Goal: Use online tool/utility: Utilize a website feature to perform a specific function

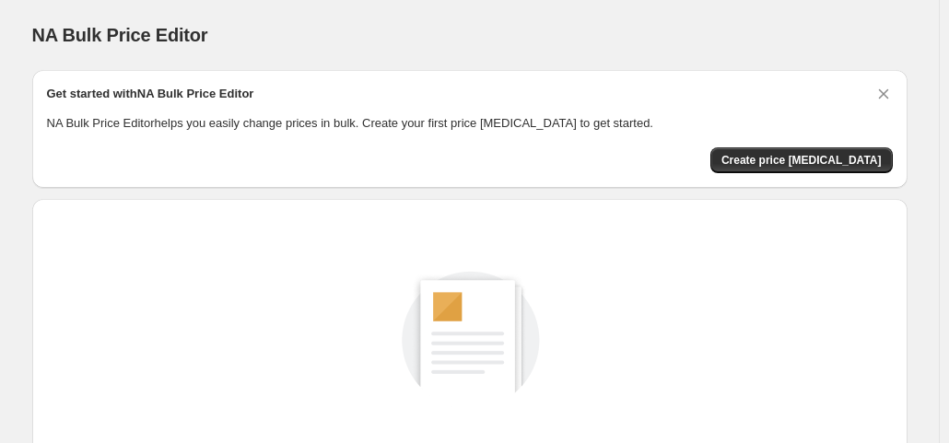
scroll to position [246, 0]
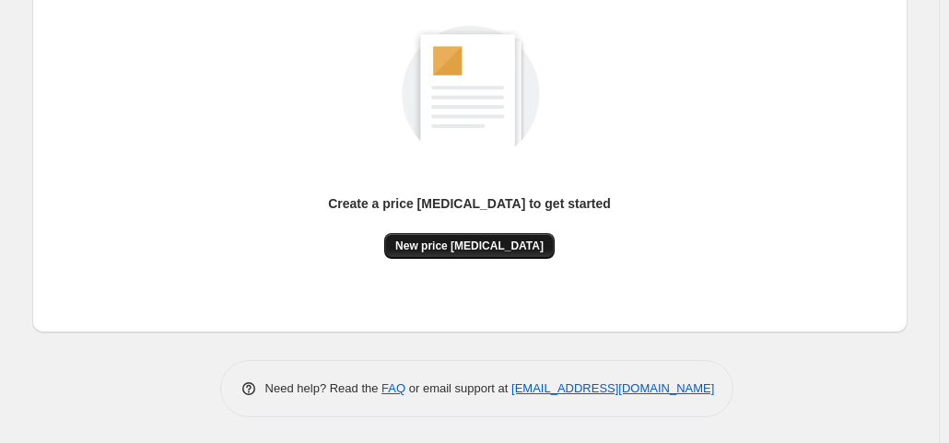
click at [484, 242] on span "New price change job" at bounding box center [469, 246] width 148 height 15
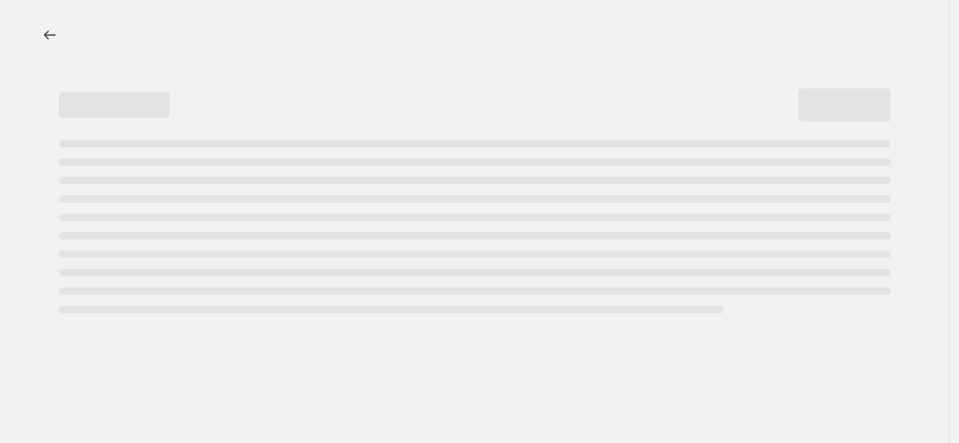
select select "percentage"
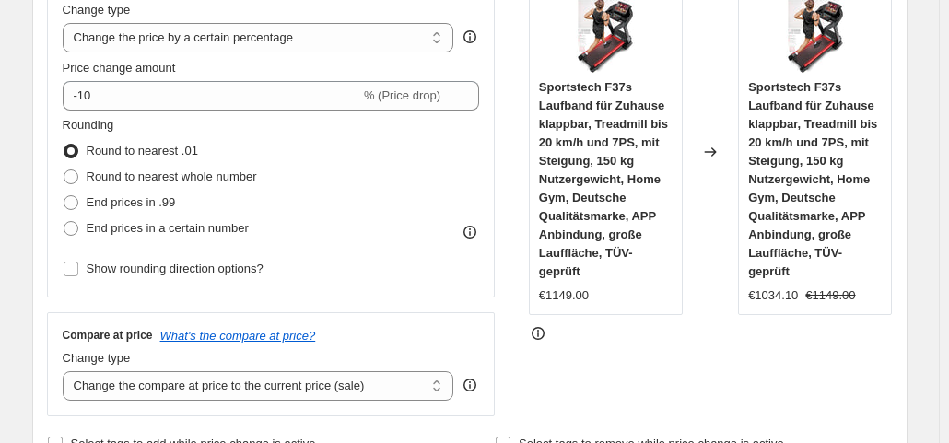
scroll to position [387, 0]
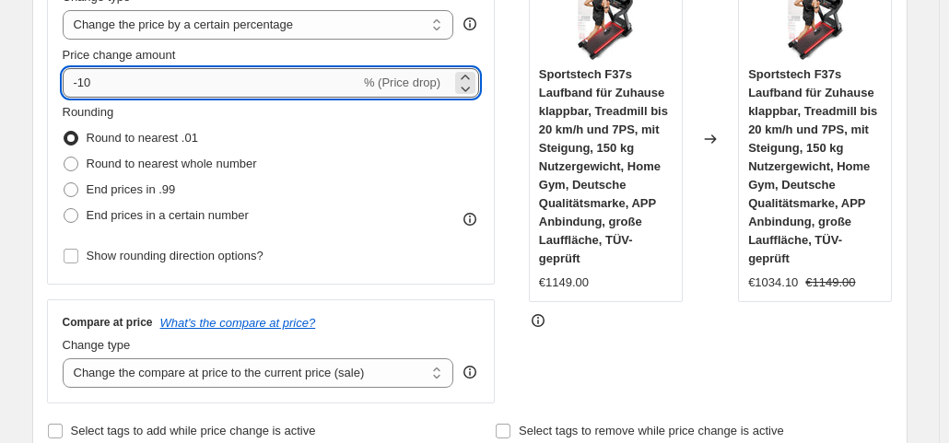
click at [183, 80] on input "-10" at bounding box center [212, 82] width 298 height 29
type input "-1"
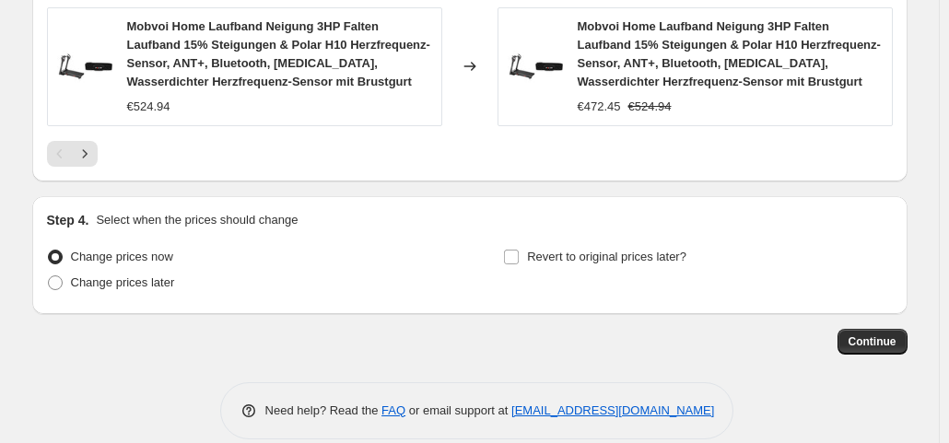
scroll to position [1541, 0]
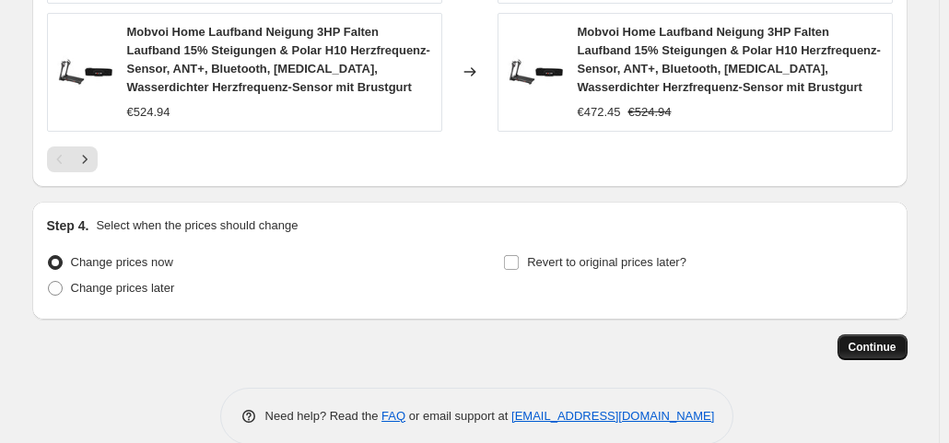
type input "-35"
click at [885, 340] on span "Continue" at bounding box center [873, 347] width 48 height 15
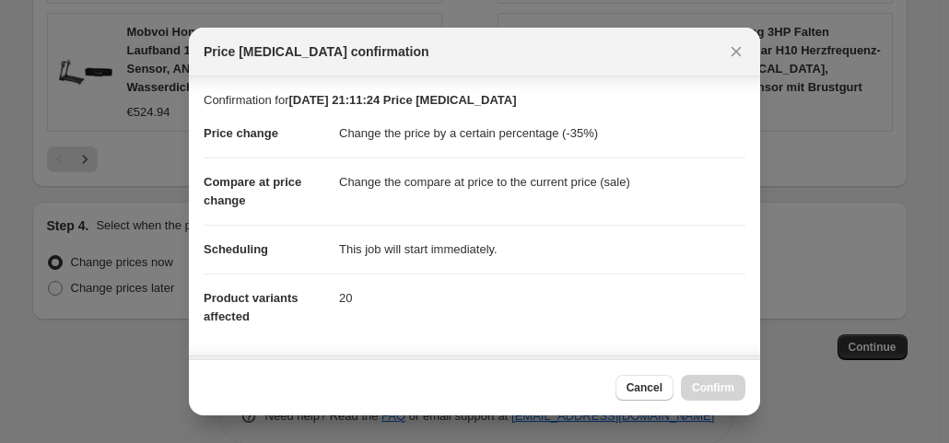
scroll to position [329, 0]
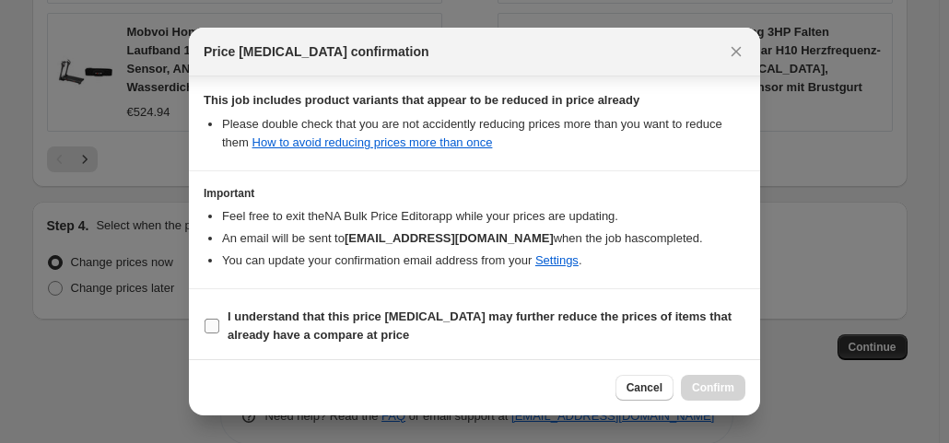
click at [219, 314] on label "I understand that this price change job may further reduce the prices of items …" at bounding box center [475, 326] width 542 height 44
click at [219, 319] on input "I understand that this price change job may further reduce the prices of items …" at bounding box center [212, 326] width 15 height 15
checkbox input "true"
click at [722, 382] on span "Confirm" at bounding box center [713, 388] width 42 height 15
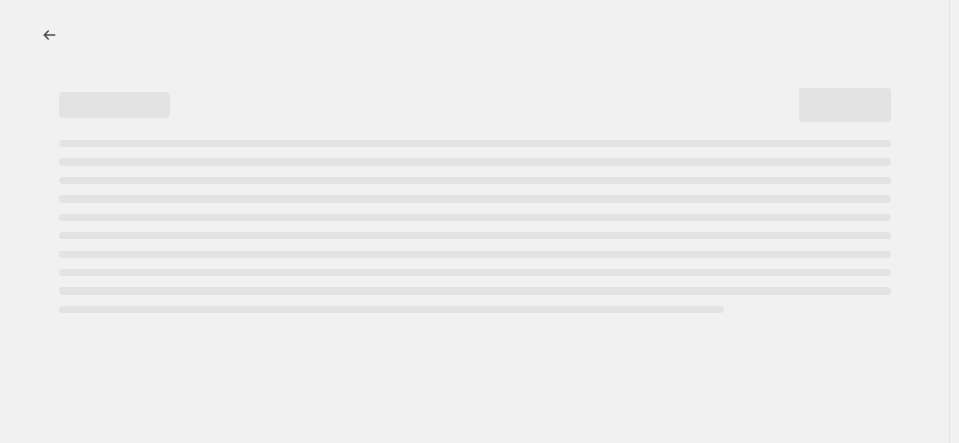
select select "percentage"
